Goal: Task Accomplishment & Management: Complete application form

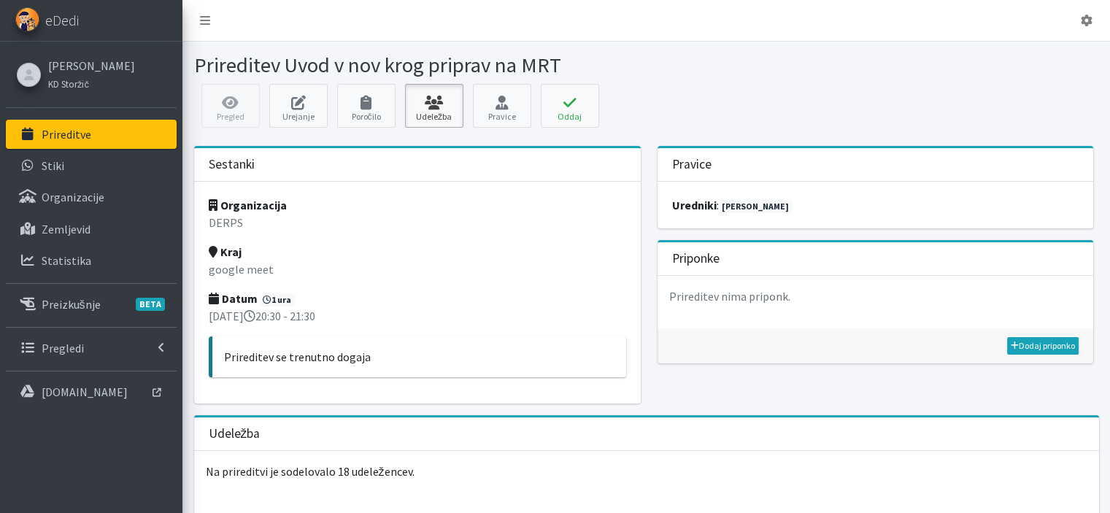
click at [439, 96] on icon at bounding box center [434, 103] width 50 height 15
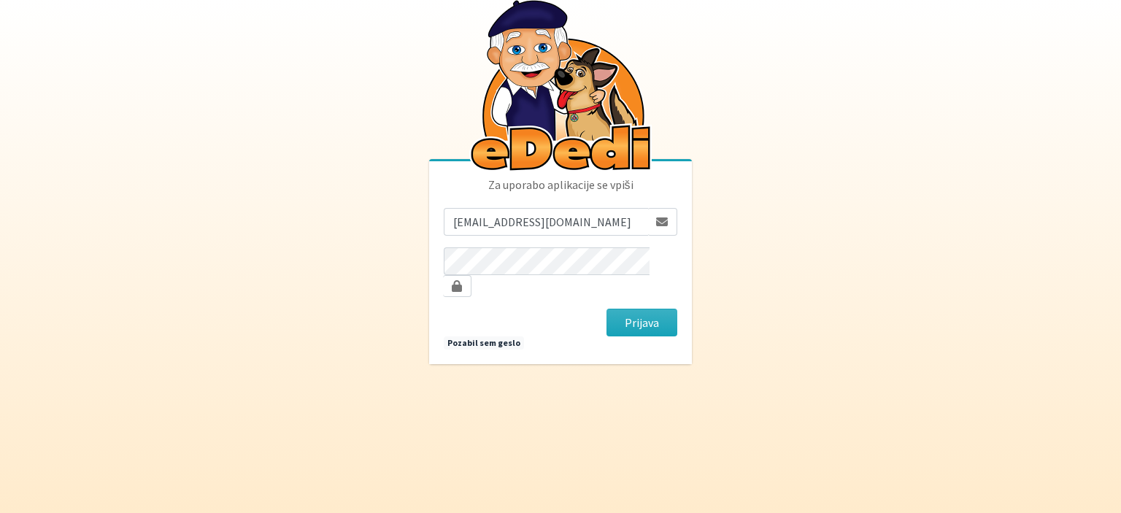
drag, startPoint x: 541, startPoint y: 234, endPoint x: 793, endPoint y: 218, distance: 252.4
click at [793, 218] on body "Za uporabo aplikacije se vpiši [EMAIL_ADDRESS][DOMAIN_NAME] [GEOGRAPHIC_DATA] P…" at bounding box center [560, 256] width 1121 height 513
type input "[EMAIL_ADDRESS][DOMAIN_NAME]"
click at [607, 309] on button "Prijava" at bounding box center [642, 323] width 71 height 28
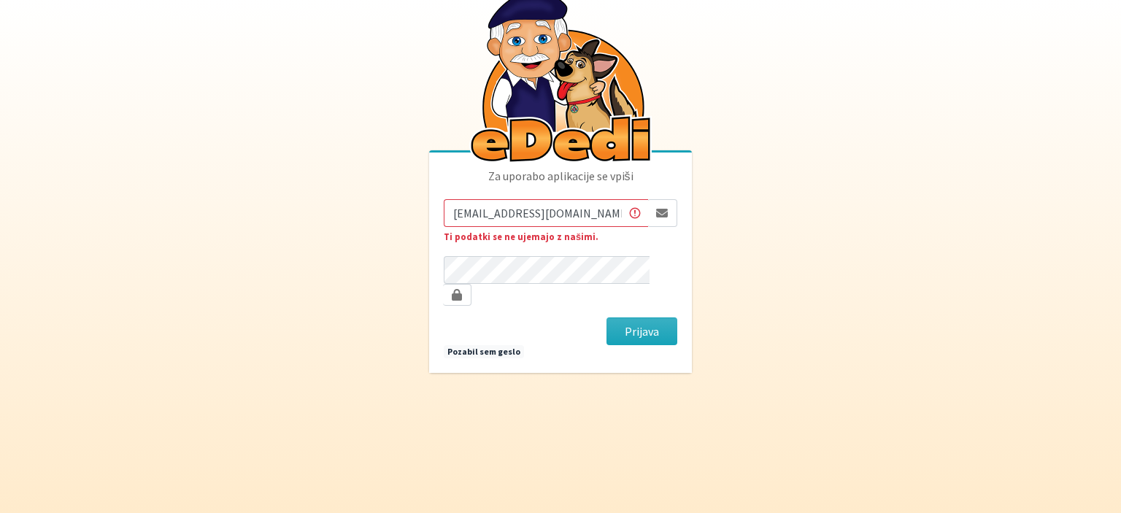
click at [551, 297] on form "[EMAIL_ADDRESS][DOMAIN_NAME] Ti podatki se ne ujemajo z našimi. [GEOGRAPHIC_DAT…" at bounding box center [561, 271] width 234 height 145
click at [607, 318] on button "Prijava" at bounding box center [642, 332] width 71 height 28
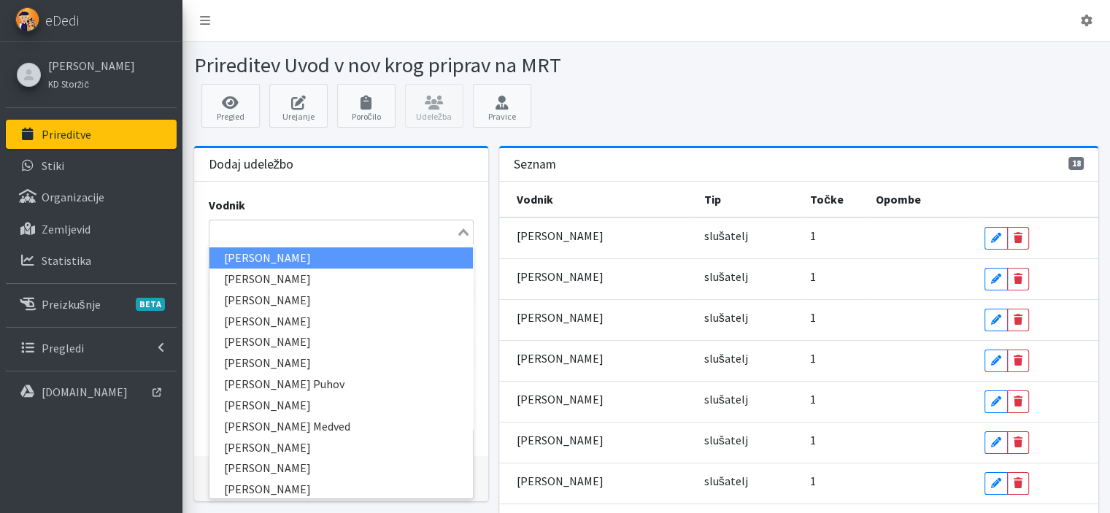
click at [271, 236] on input "Search for option" at bounding box center [333, 232] width 244 height 18
type input "kata"
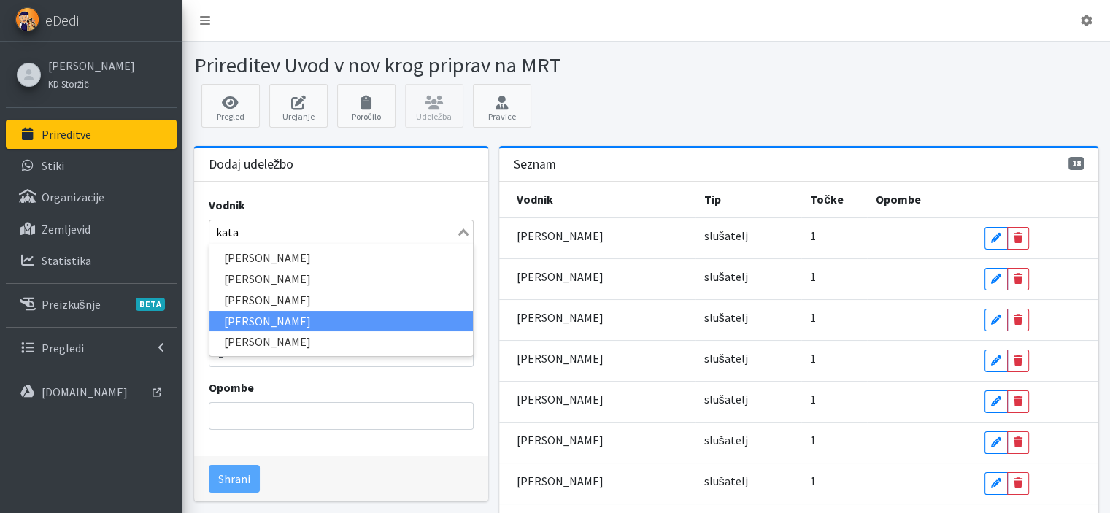
click at [249, 326] on li "Katarina Šeme" at bounding box center [340, 321] width 263 height 21
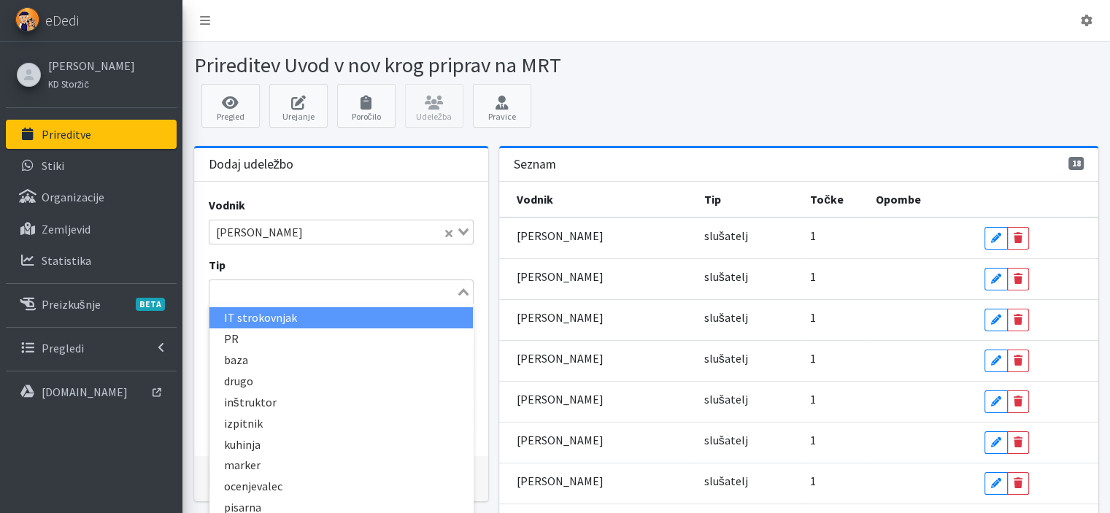
click at [242, 294] on input "Search for option" at bounding box center [333, 292] width 244 height 18
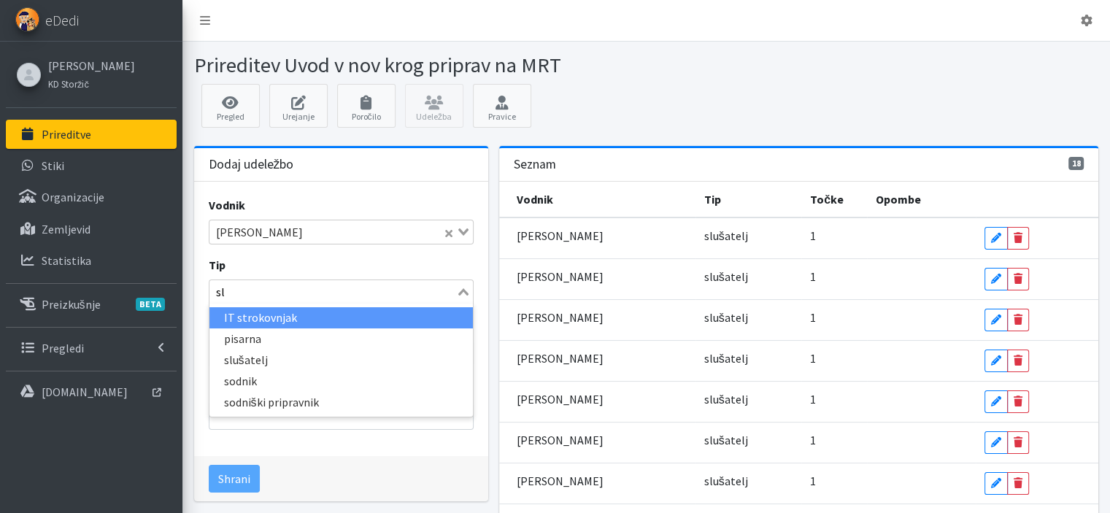
type input "slu"
click at [242, 318] on li "slušatelj" at bounding box center [340, 317] width 263 height 21
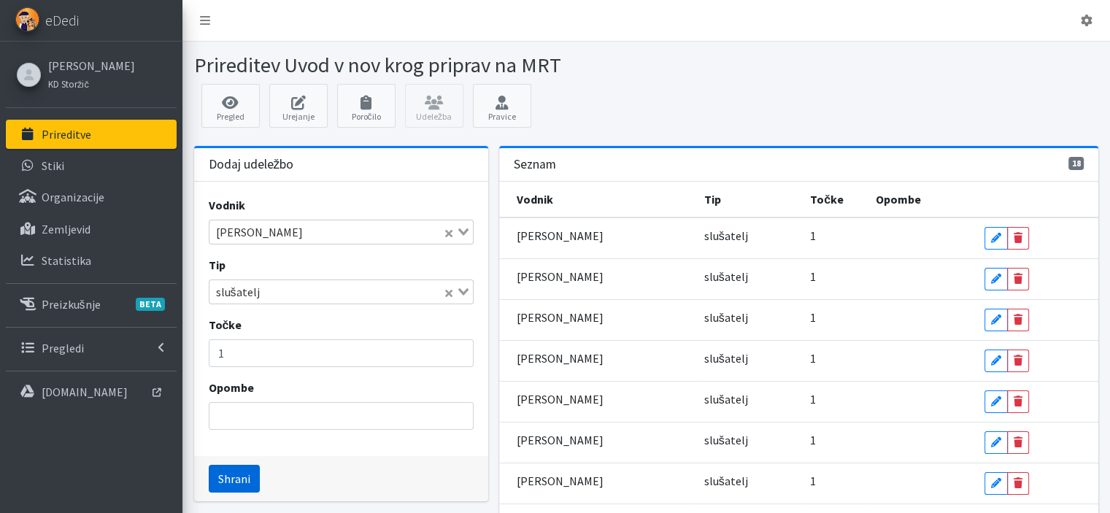
click at [234, 465] on button "Shrani" at bounding box center [234, 479] width 51 height 28
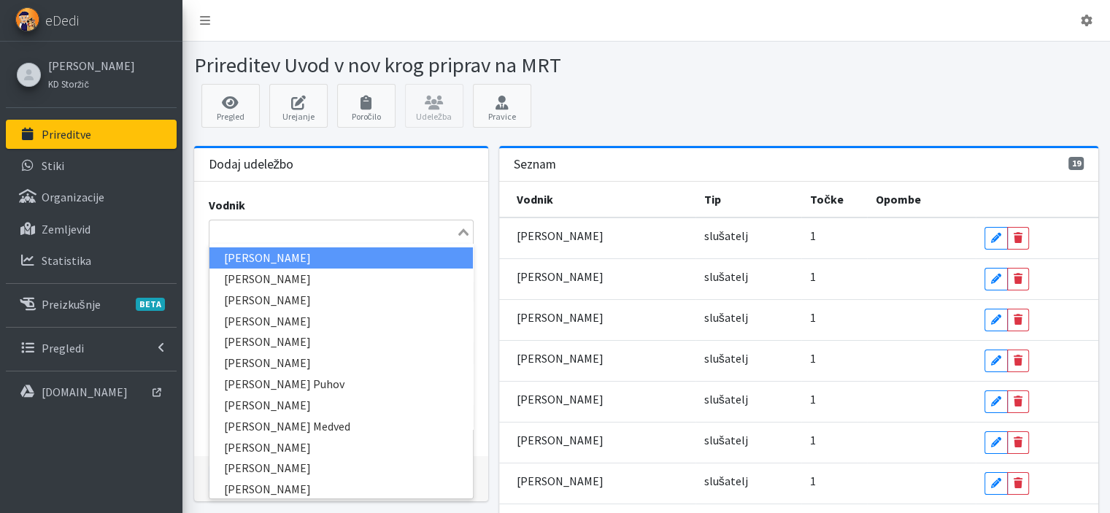
click at [285, 230] on input "Search for option" at bounding box center [333, 232] width 244 height 18
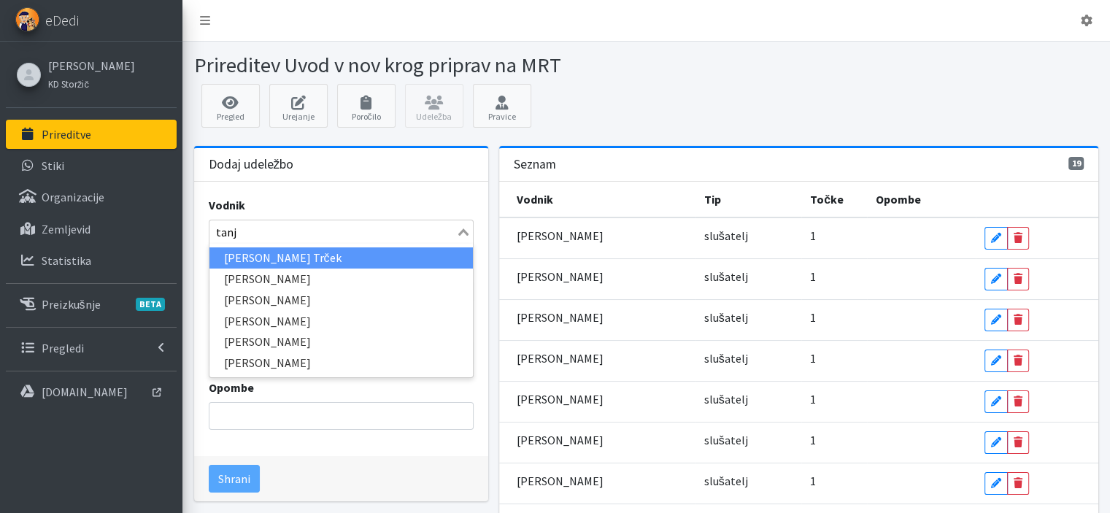
type input "tanja"
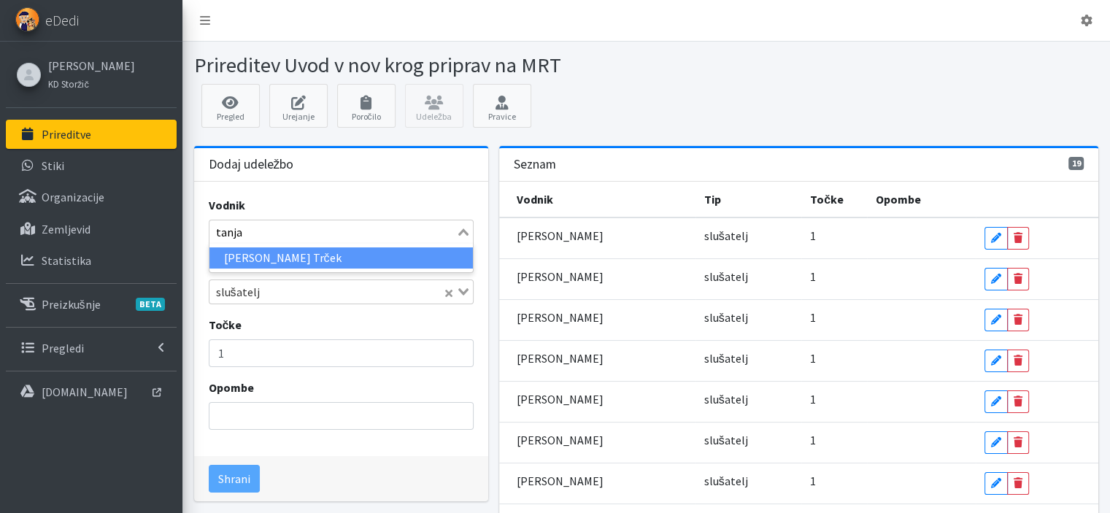
click at [287, 255] on li "Tanja Ficko Trček" at bounding box center [340, 257] width 263 height 21
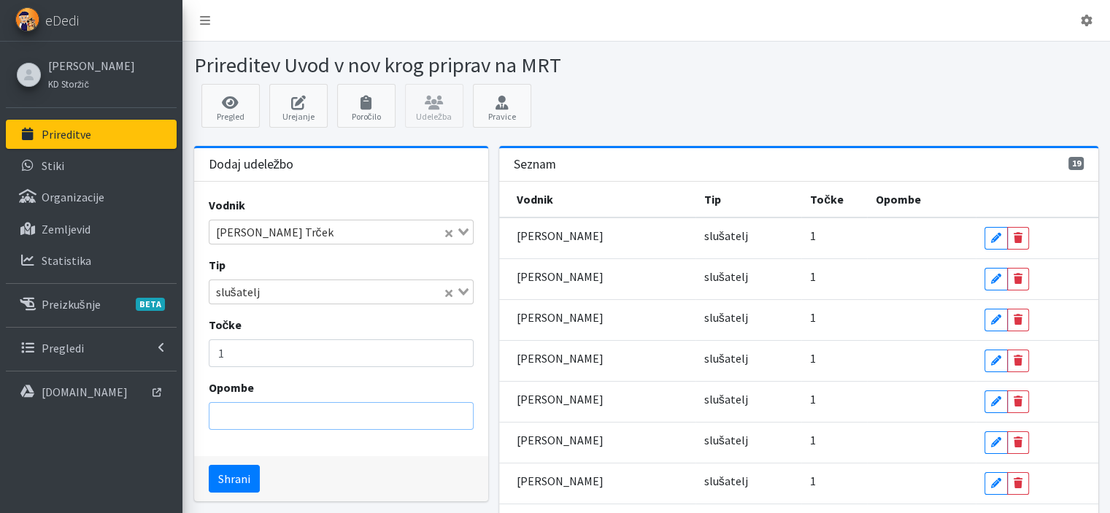
click at [242, 426] on input "Opombe" at bounding box center [341, 416] width 265 height 28
type input "zamuda"
click at [236, 472] on button "Shrani" at bounding box center [234, 479] width 51 height 28
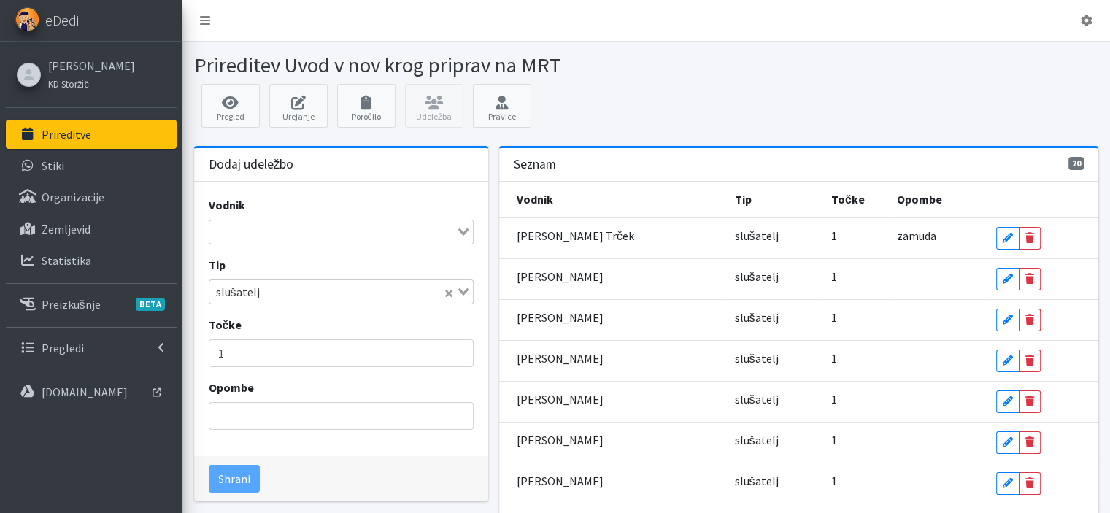
scroll to position [107, 0]
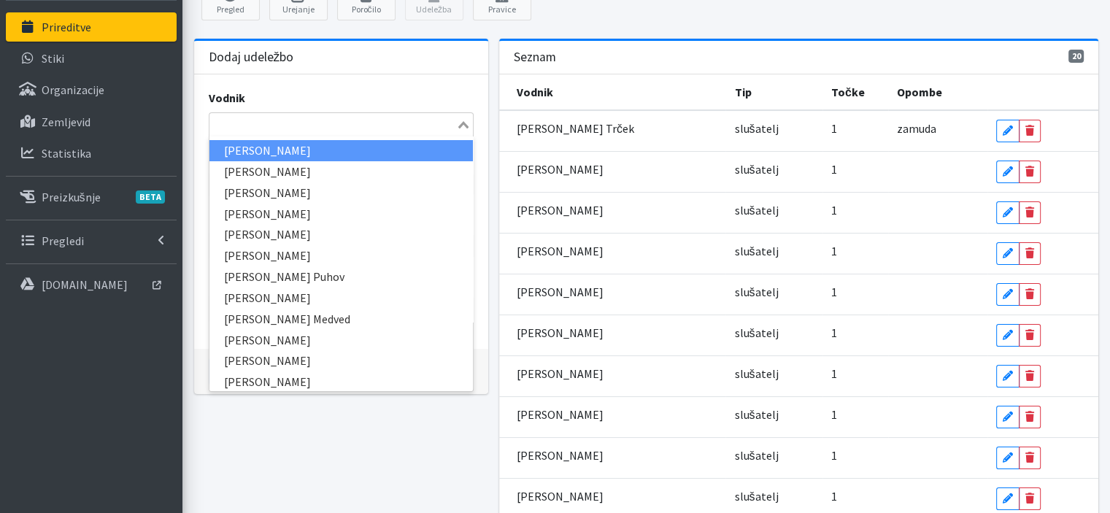
click at [391, 118] on input "Search for option" at bounding box center [333, 125] width 244 height 18
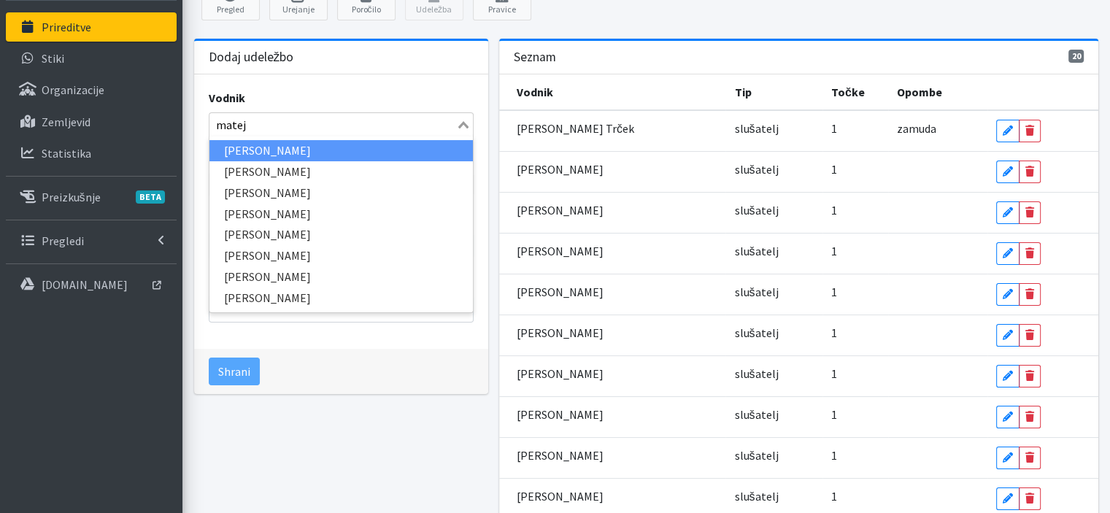
type input "mateja"
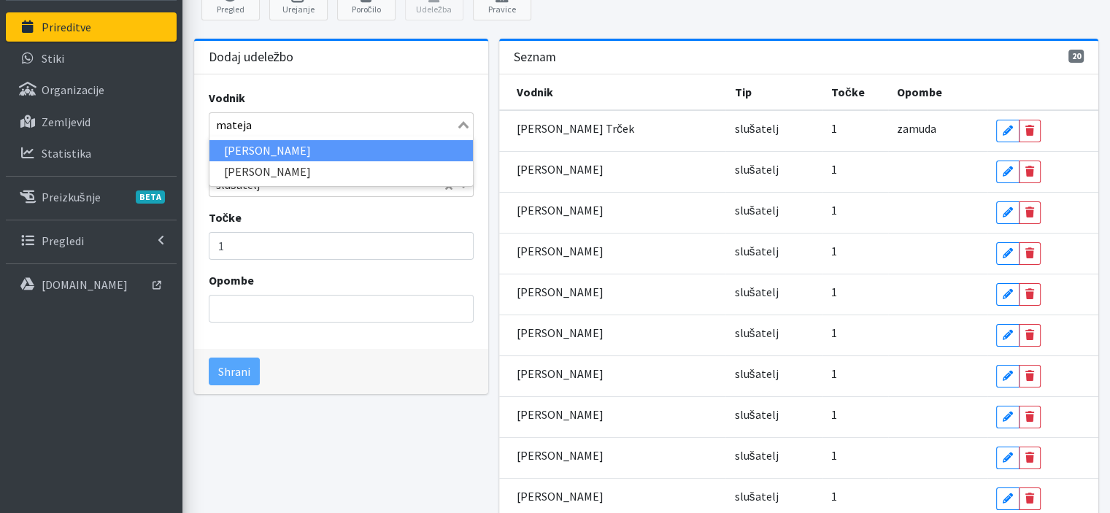
click at [242, 148] on li "Mateja Nolimal" at bounding box center [340, 150] width 263 height 21
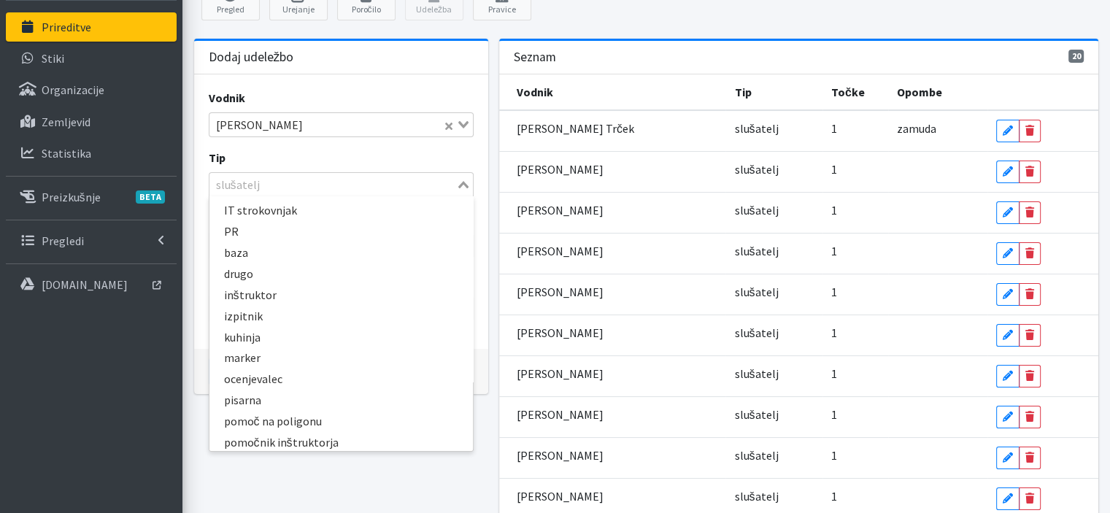
click at [262, 186] on input "Search for option" at bounding box center [333, 185] width 244 height 18
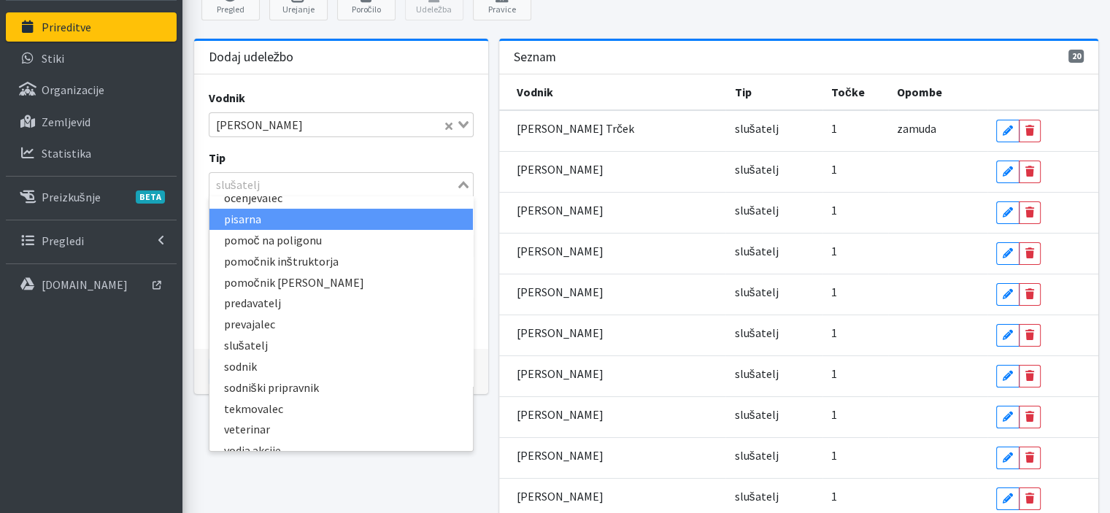
scroll to position [177, 0]
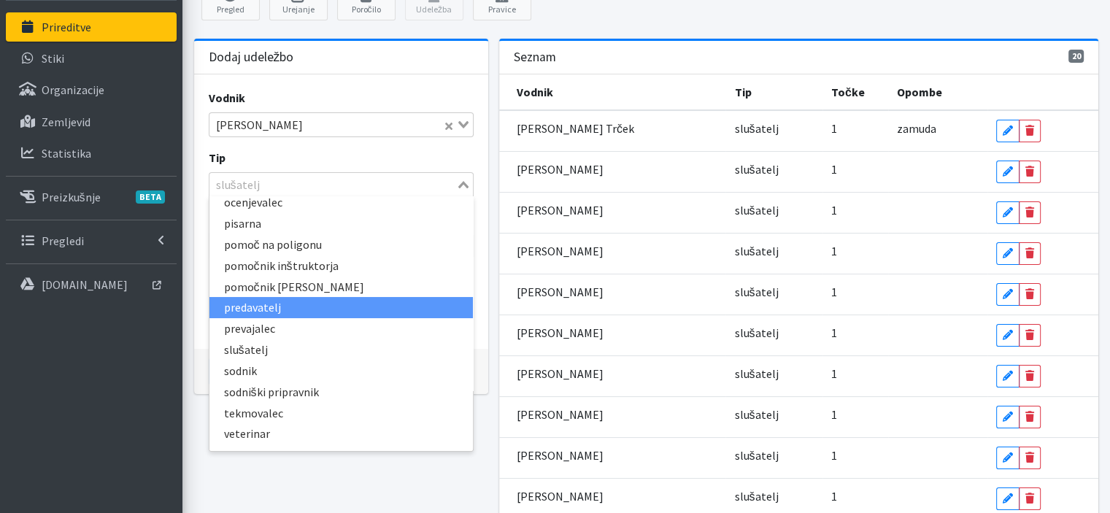
click at [263, 300] on li "predavatelj" at bounding box center [340, 307] width 263 height 21
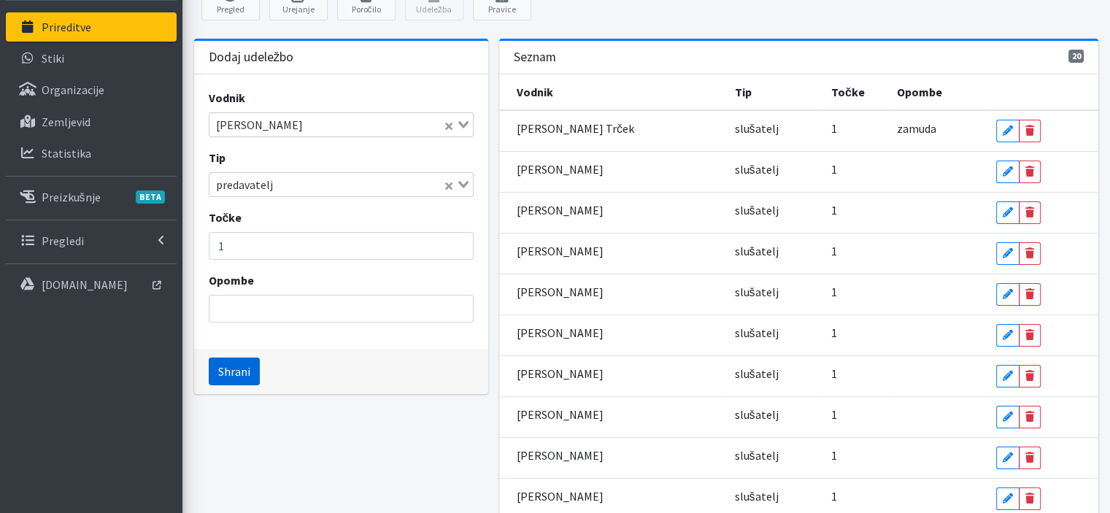
click at [230, 374] on button "Shrani" at bounding box center [234, 372] width 51 height 28
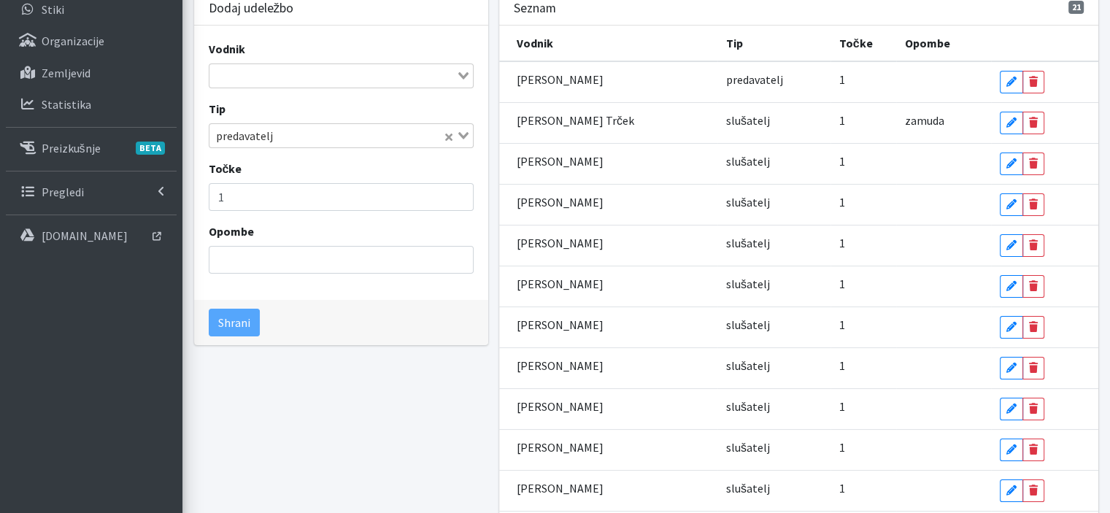
scroll to position [0, 0]
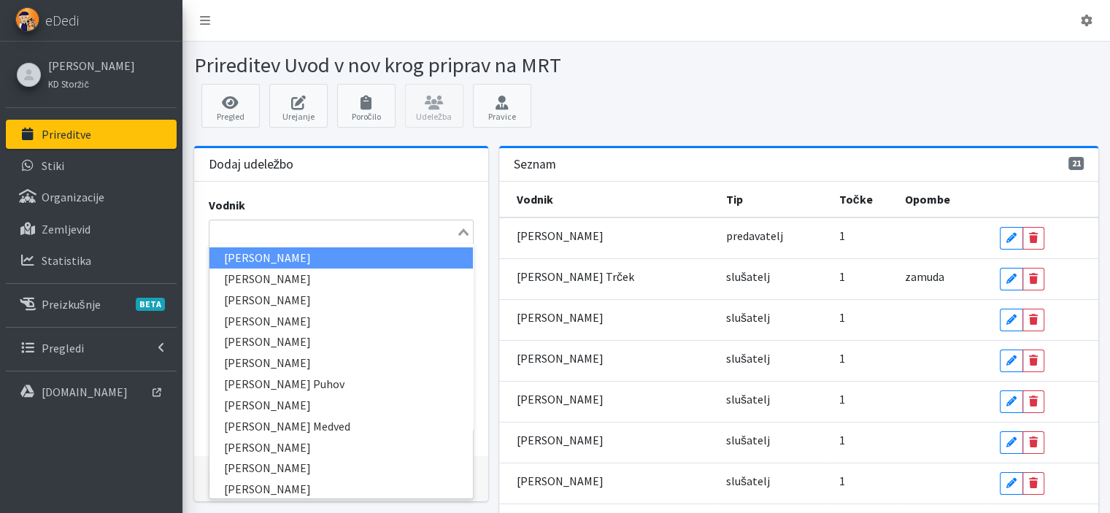
click at [373, 230] on input "Search for option" at bounding box center [333, 232] width 244 height 18
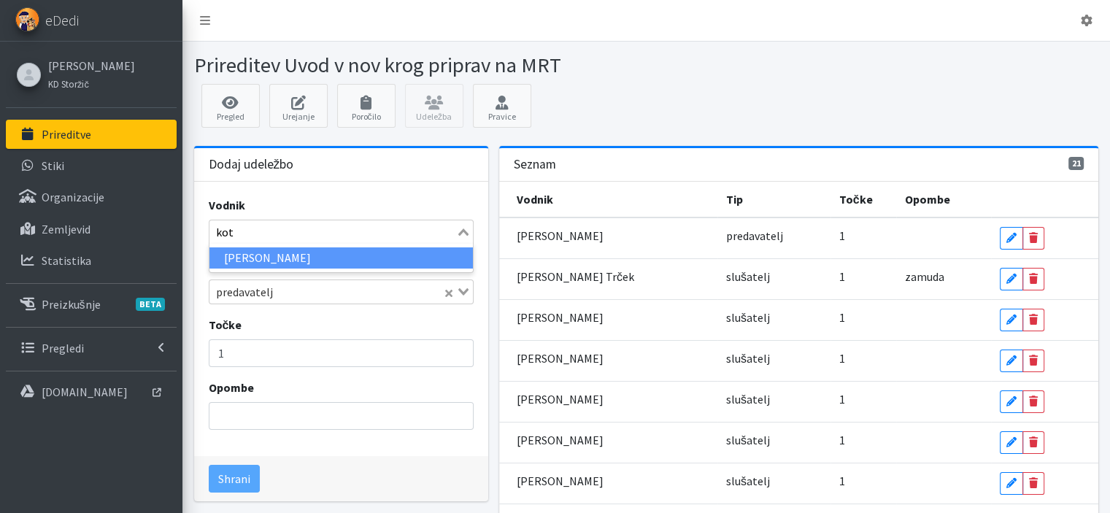
type input "kota"
click at [281, 251] on li "Aljaž Kotar" at bounding box center [340, 257] width 263 height 21
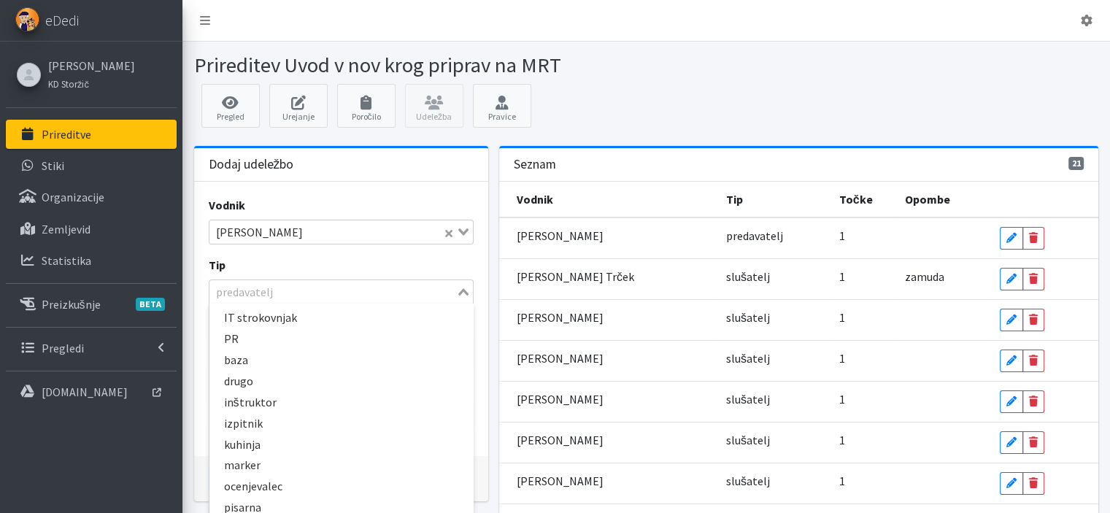
scroll to position [43, 0]
click at [303, 294] on input "Search for option" at bounding box center [333, 292] width 244 height 18
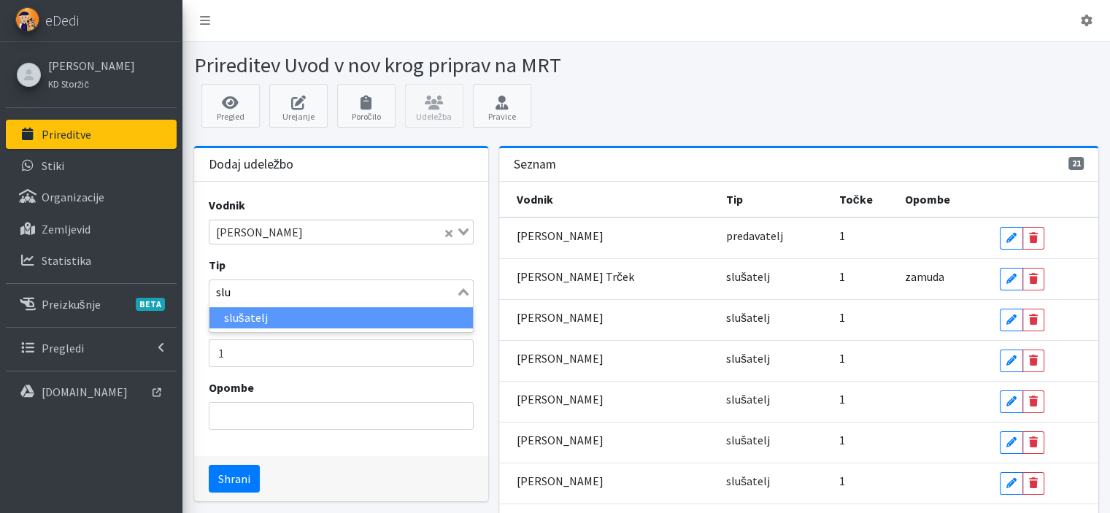
type input "sluš"
click at [228, 309] on li "slušatelj" at bounding box center [340, 317] width 263 height 21
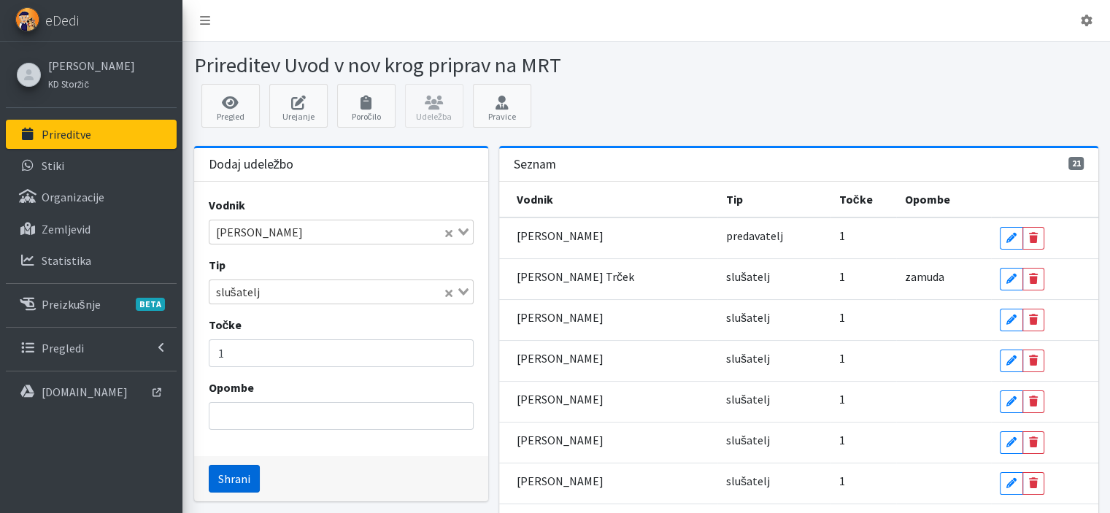
click at [245, 479] on button "Shrani" at bounding box center [234, 479] width 51 height 28
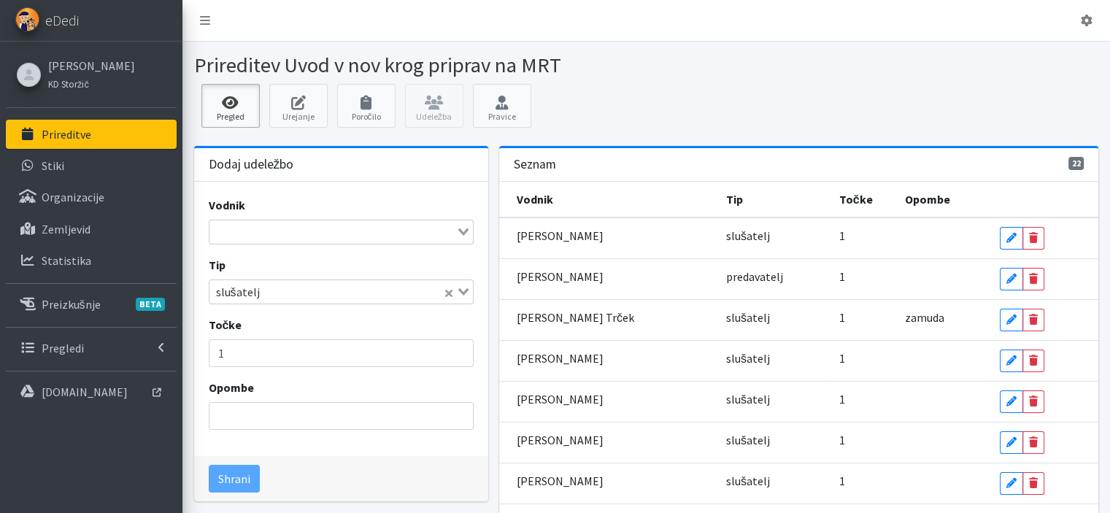
click at [237, 96] on icon at bounding box center [231, 103] width 50 height 15
